Goal: Obtain resource: Download file/media

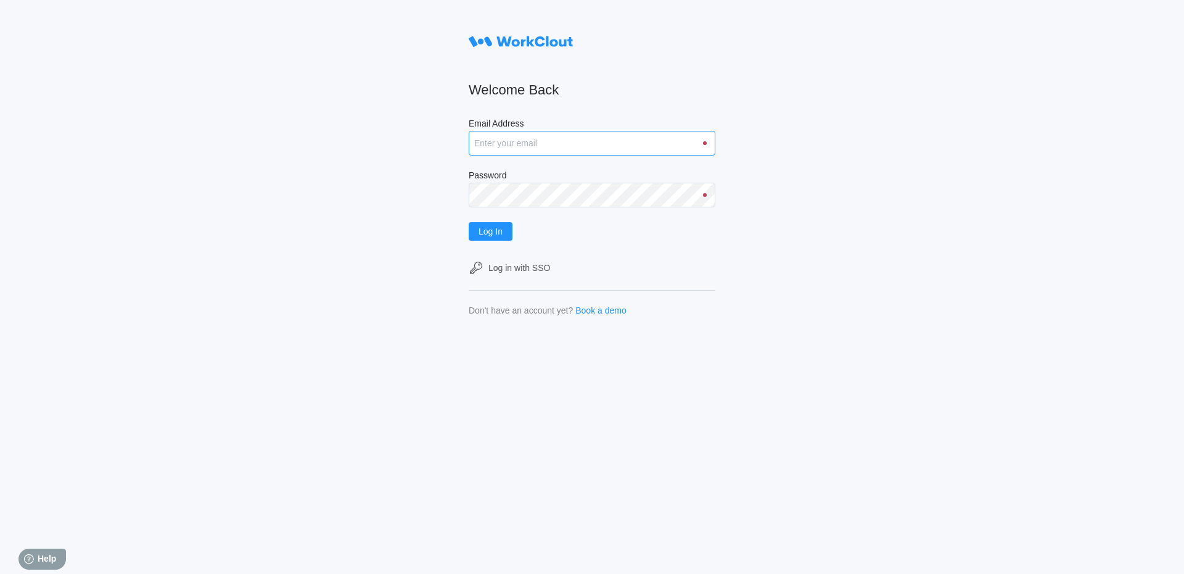
click at [530, 136] on input "Email Address" at bounding box center [592, 143] width 247 height 25
type input "[EMAIL_ADDRESS][DOMAIN_NAME]"
click at [469, 222] on button "Log In" at bounding box center [491, 231] width 44 height 19
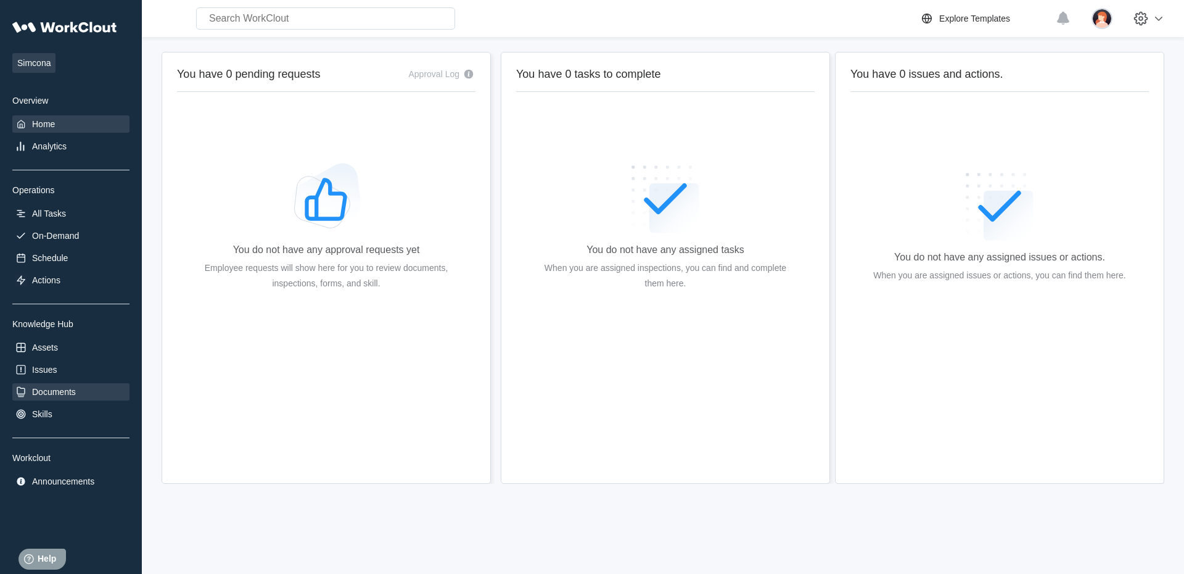
click at [76, 395] on div "Documents" at bounding box center [54, 392] width 44 height 10
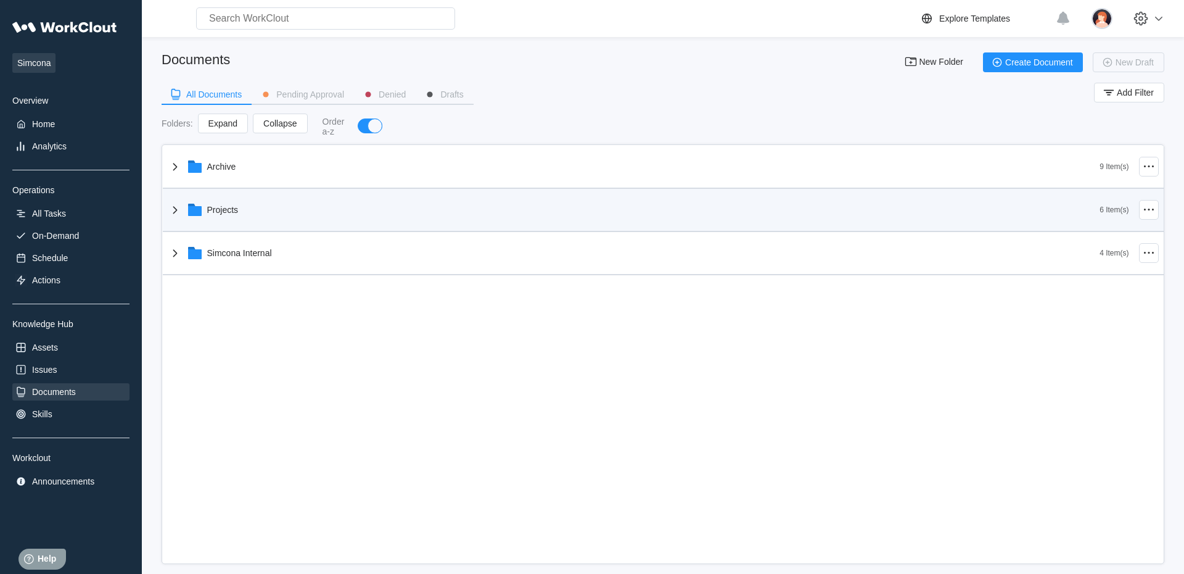
click at [207, 212] on div "Projects" at bounding box center [222, 210] width 31 height 10
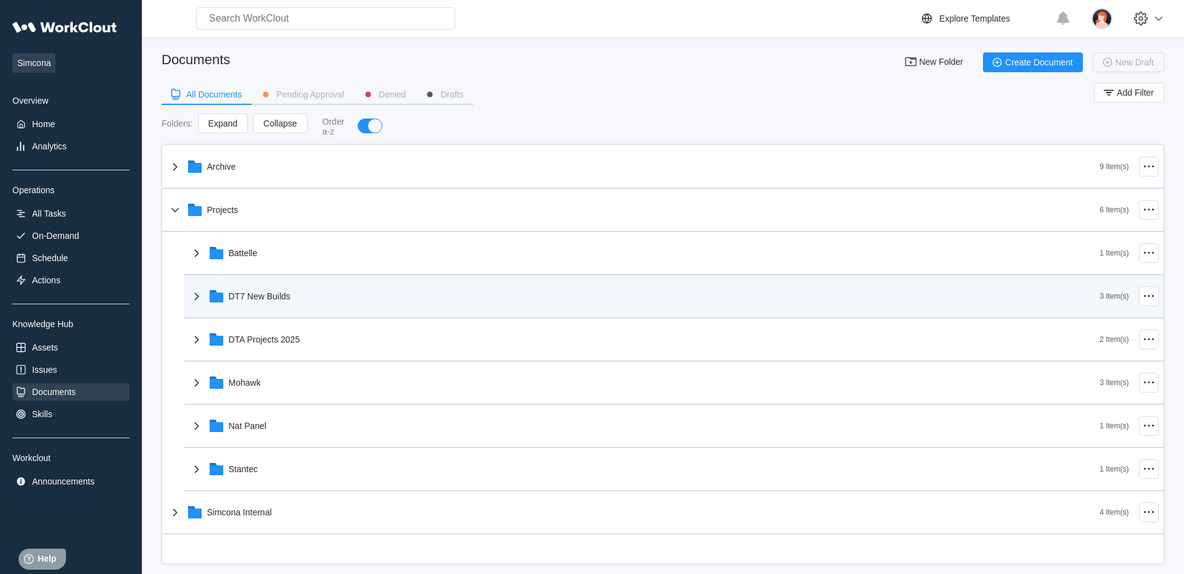
click at [252, 305] on div "DT7 New Builds" at bounding box center [644, 296] width 911 height 32
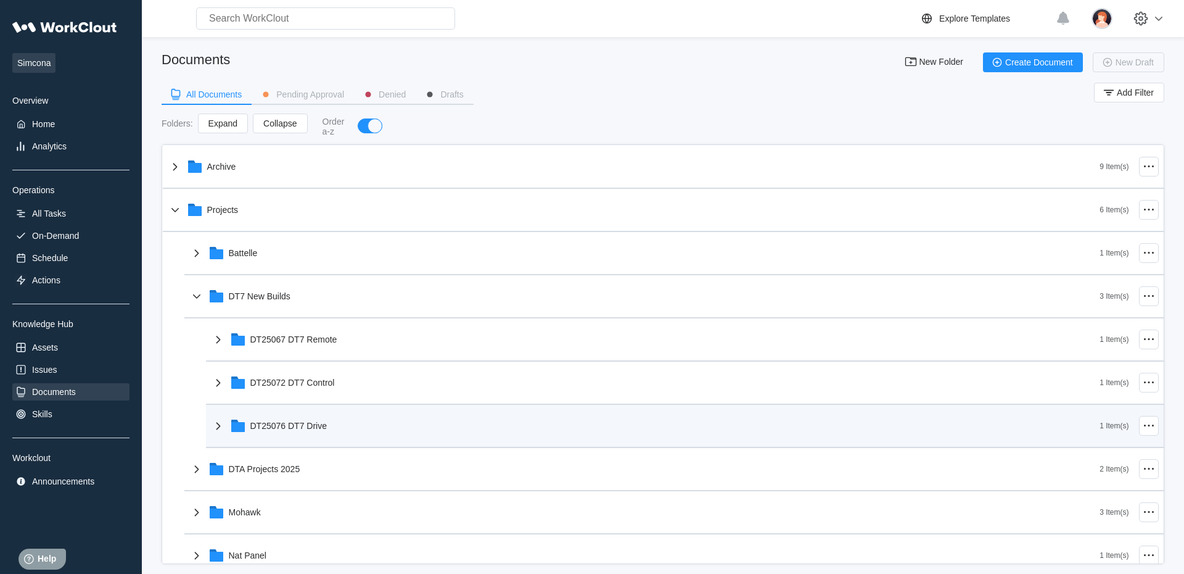
click at [271, 415] on div "DT25076 DT7 Drive" at bounding box center [655, 426] width 889 height 32
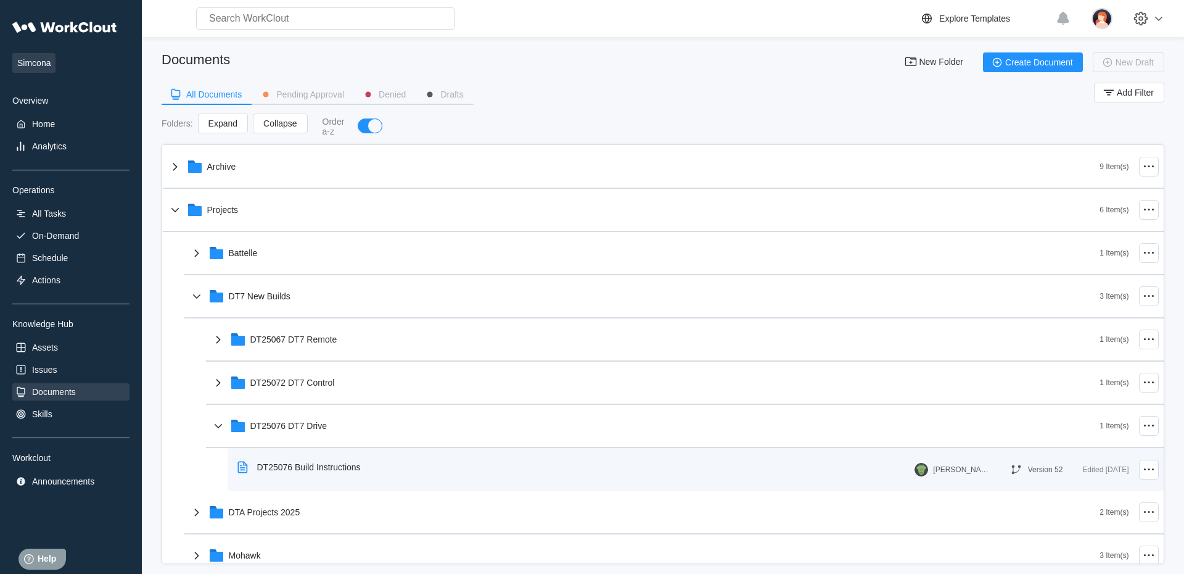
click at [298, 457] on div "DT25076 Build Instructions" at bounding box center [302, 467] width 138 height 28
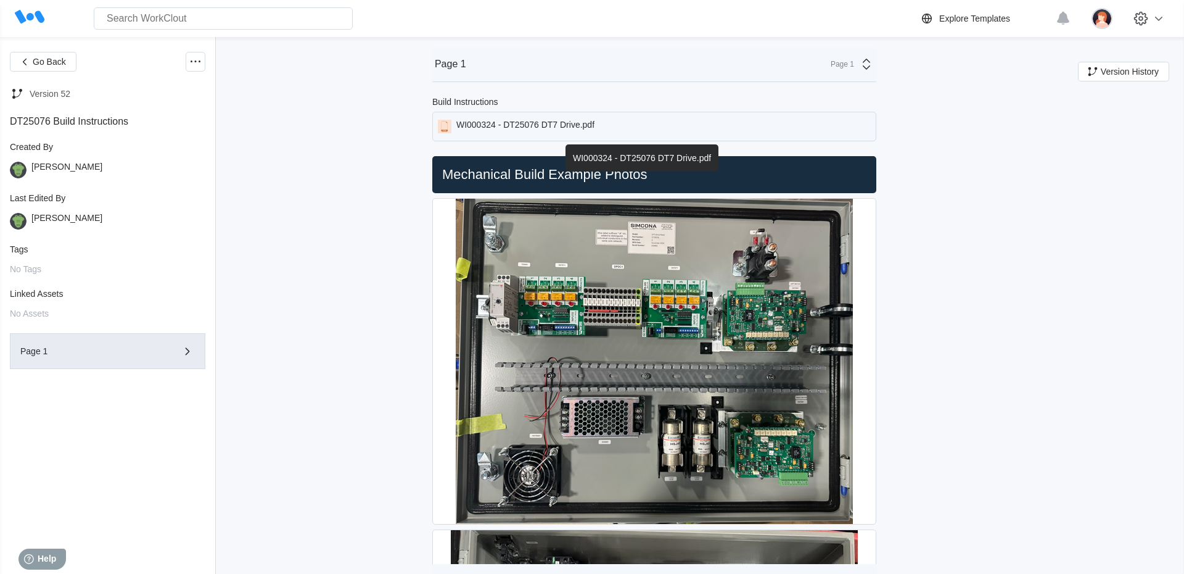
click at [530, 131] on div "WI000324 - DT25076 DT7 Drive.pdf" at bounding box center [525, 127] width 138 height 14
